Goal: Navigation & Orientation: Find specific page/section

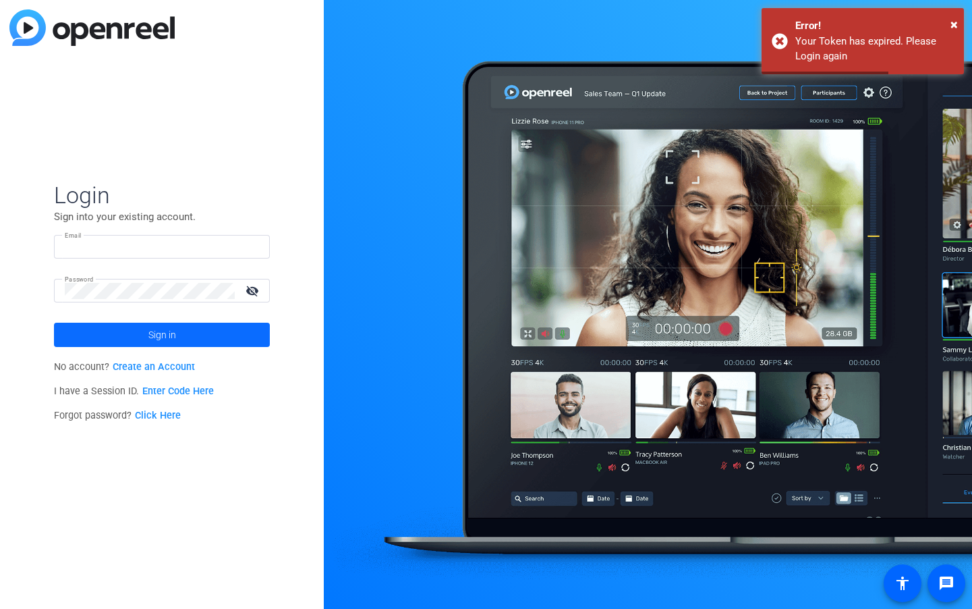
type input "[EMAIL_ADDRESS][PERSON_NAME][DOMAIN_NAME]"
click at [116, 329] on span at bounding box center [162, 334] width 216 height 32
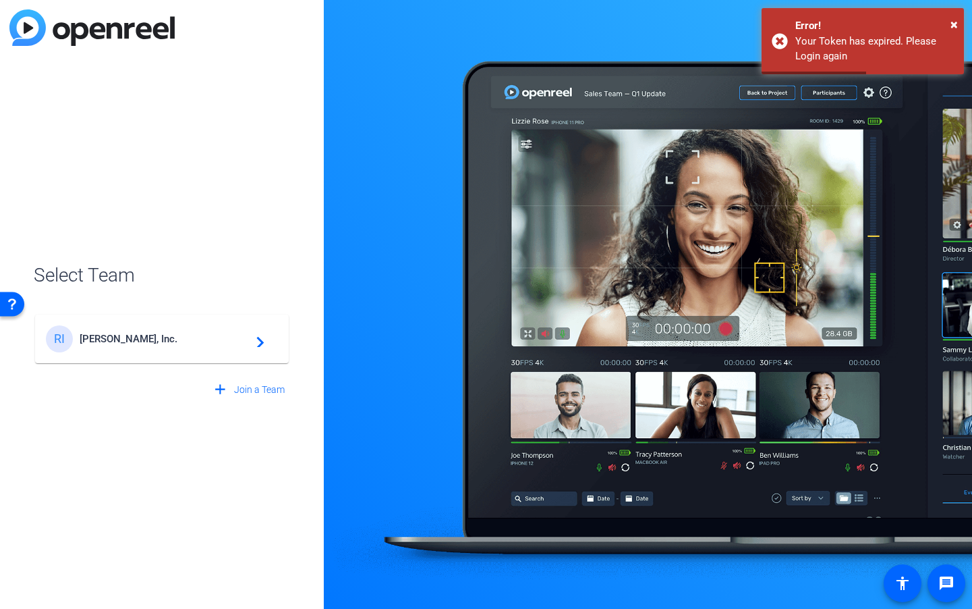
click at [180, 345] on div "RI Reingold, Inc. navigate_next" at bounding box center [162, 338] width 232 height 27
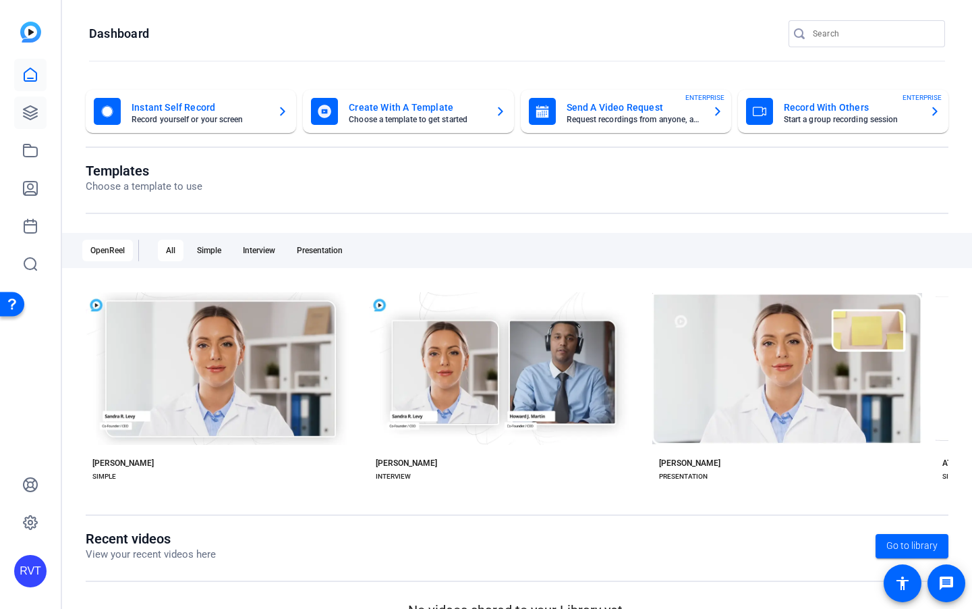
click at [34, 113] on icon at bounding box center [30, 113] width 16 height 16
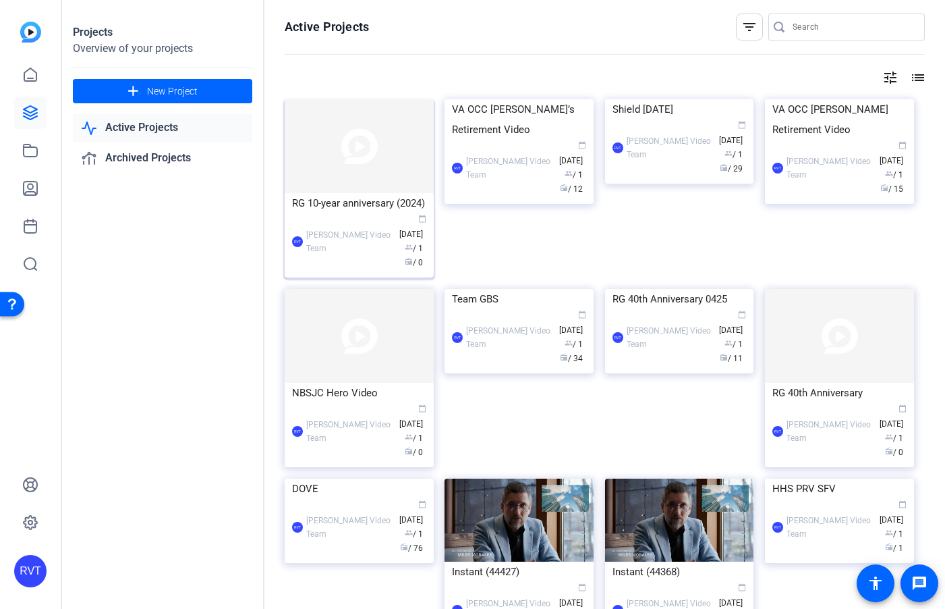
click at [333, 142] on img at bounding box center [359, 146] width 149 height 94
